Goal: Task Accomplishment & Management: Use online tool/utility

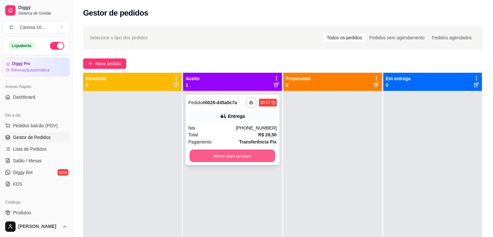
click at [237, 156] on button "Mover para preparo" at bounding box center [232, 156] width 86 height 13
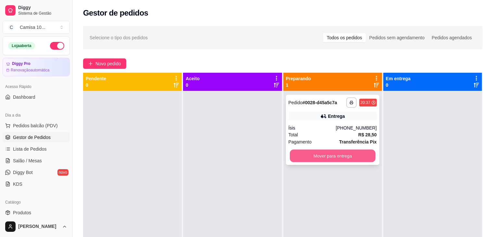
click at [363, 153] on button "Mover para entrega" at bounding box center [333, 156] width 86 height 13
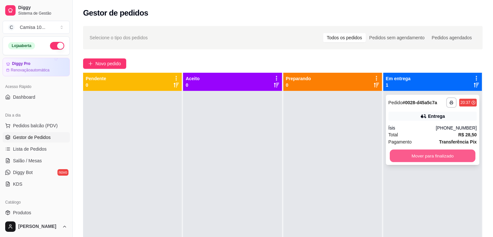
click at [415, 161] on button "Mover para finalizado" at bounding box center [433, 156] width 86 height 13
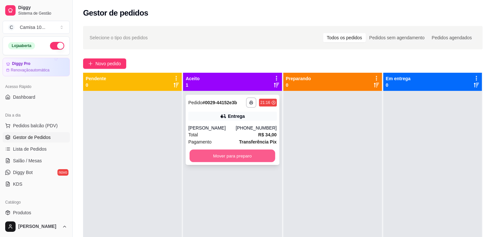
click at [246, 153] on button "Mover para preparo" at bounding box center [232, 156] width 86 height 13
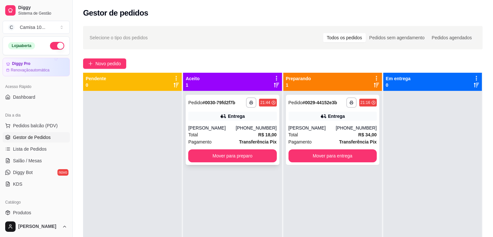
click at [222, 133] on div "Total R$ 18,00" at bounding box center [232, 134] width 88 height 7
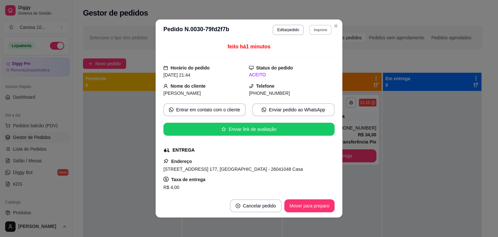
click at [310, 28] on button "Imprimir" at bounding box center [321, 30] width 22 height 10
click at [296, 53] on button "IMPRESSORA" at bounding box center [306, 52] width 45 height 10
click at [295, 206] on button "Mover para preparo" at bounding box center [309, 206] width 49 height 13
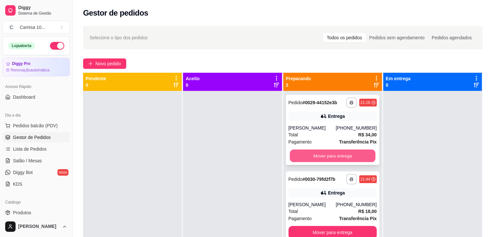
click at [351, 160] on button "Mover para entrega" at bounding box center [333, 156] width 86 height 13
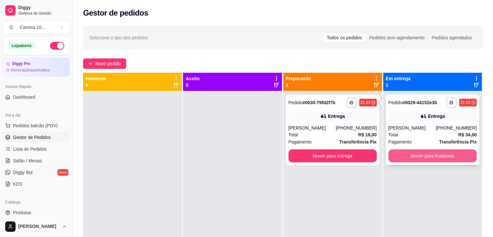
click at [422, 156] on button "Mover para finalizado" at bounding box center [432, 155] width 88 height 13
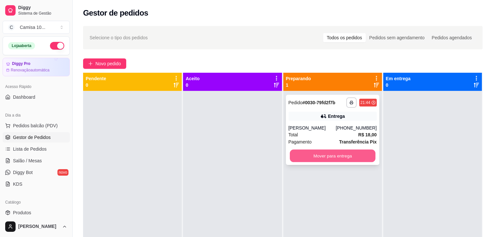
click at [354, 159] on button "Mover para entrega" at bounding box center [333, 156] width 86 height 13
